Goal: Task Accomplishment & Management: Complete application form

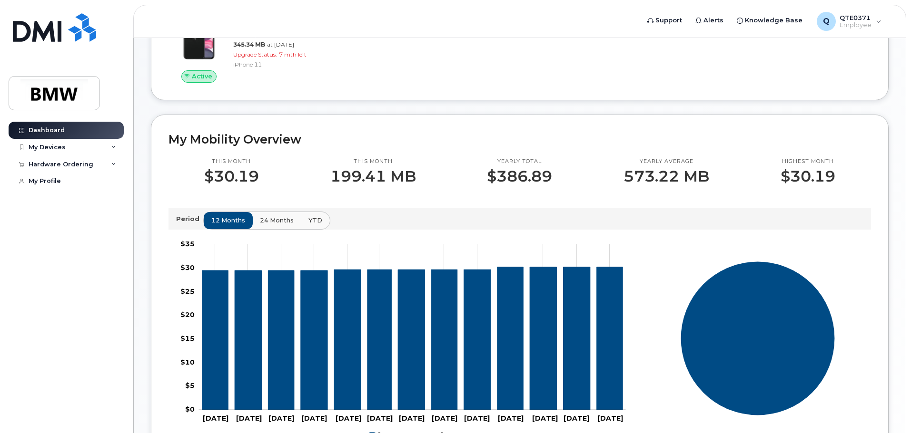
scroll to position [190, 0]
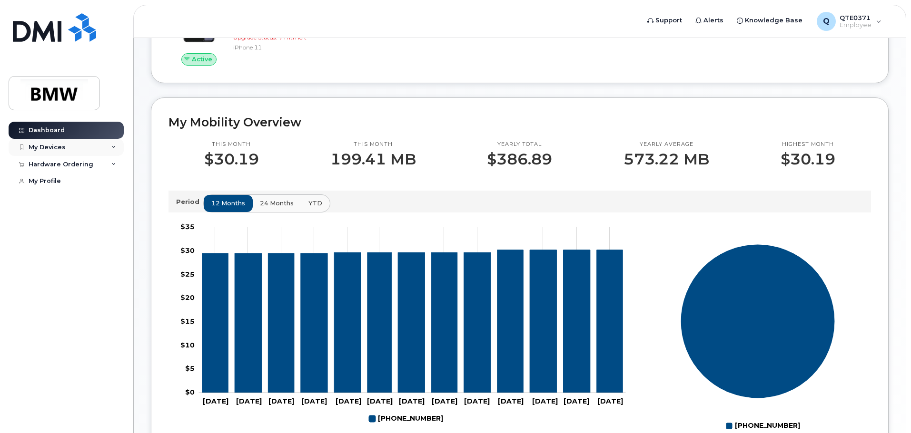
click at [120, 147] on div "My Devices" at bounding box center [66, 147] width 115 height 17
click at [79, 220] on div "Hardware Ordering" at bounding box center [61, 216] width 65 height 8
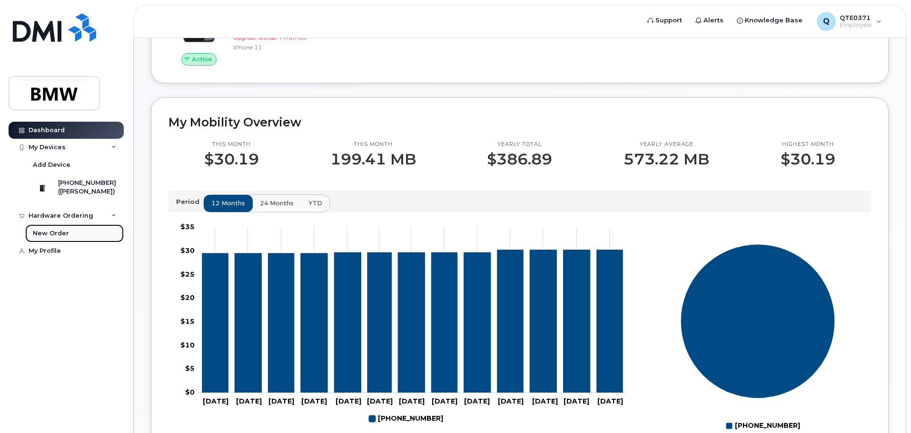
click at [77, 238] on link "New Order" at bounding box center [74, 234] width 98 height 18
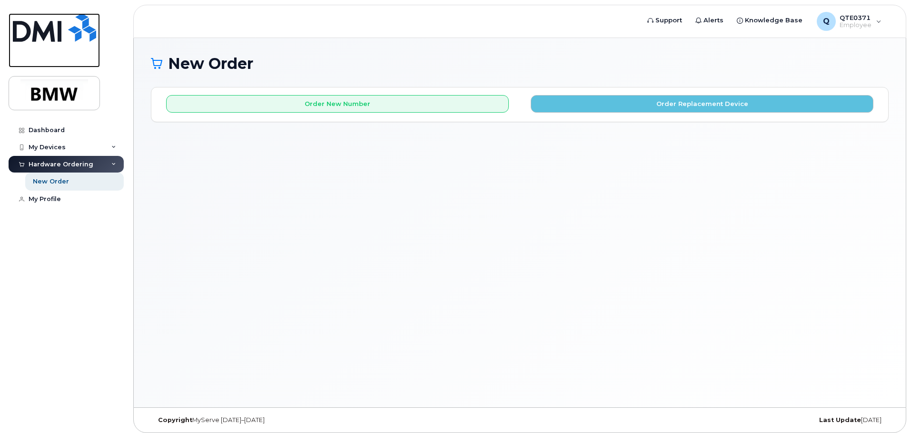
click at [37, 36] on img at bounding box center [54, 27] width 83 height 29
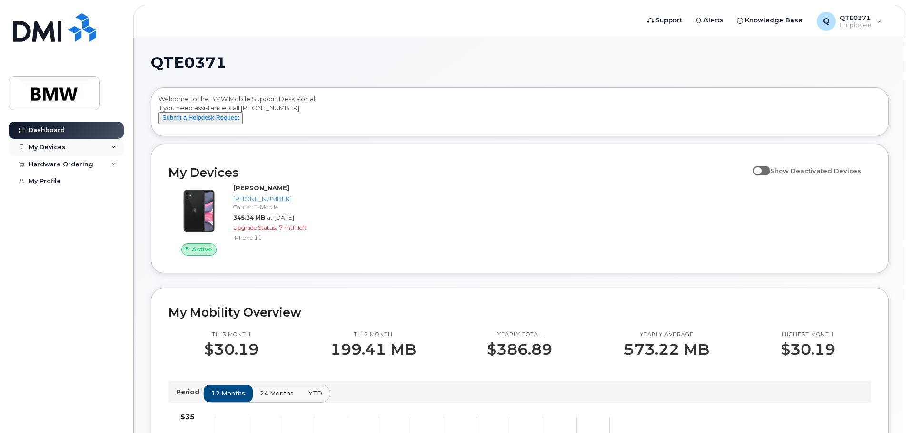
click at [98, 146] on div "My Devices" at bounding box center [66, 147] width 115 height 17
click at [83, 220] on div "Hardware Ordering" at bounding box center [61, 216] width 65 height 8
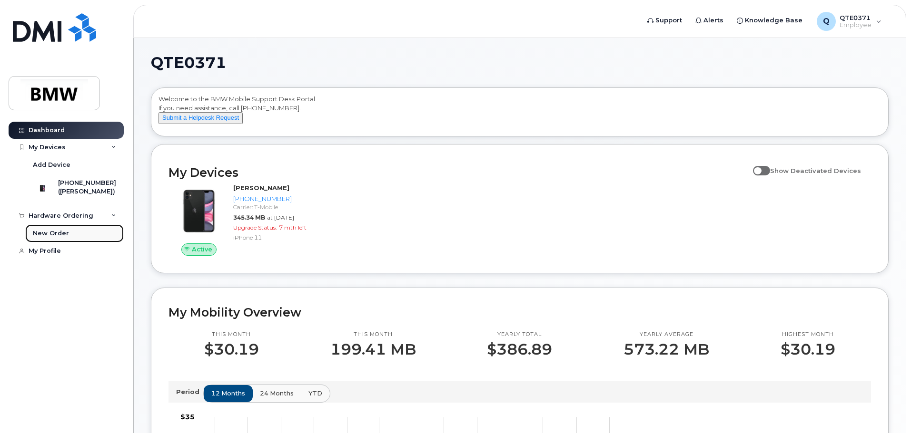
click at [62, 238] on div "New Order" at bounding box center [51, 233] width 36 height 9
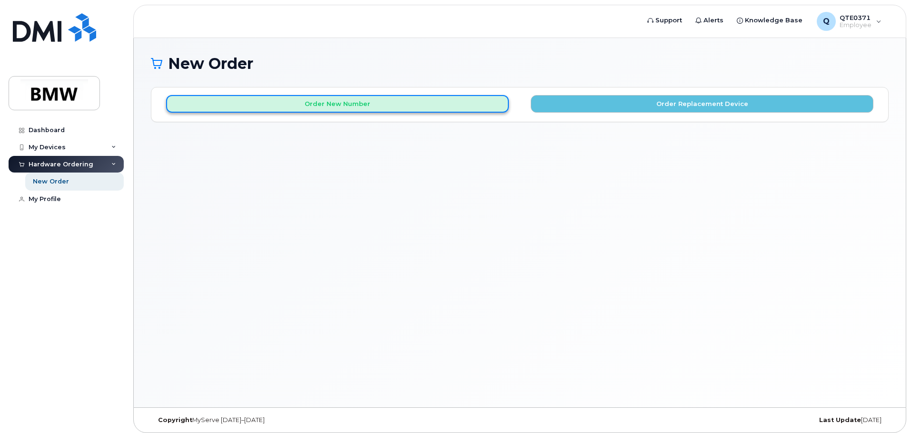
click at [293, 106] on button "Order New Number" at bounding box center [337, 104] width 343 height 18
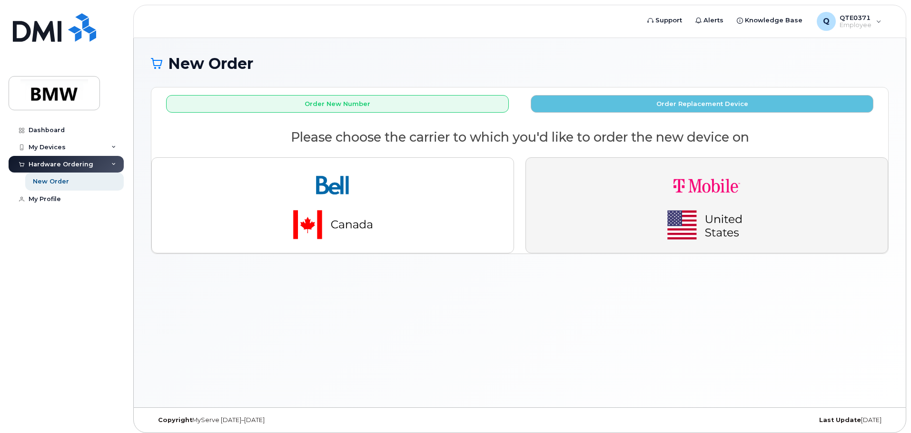
click at [618, 191] on button "button" at bounding box center [706, 205] width 363 height 96
